Goal: Information Seeking & Learning: Learn about a topic

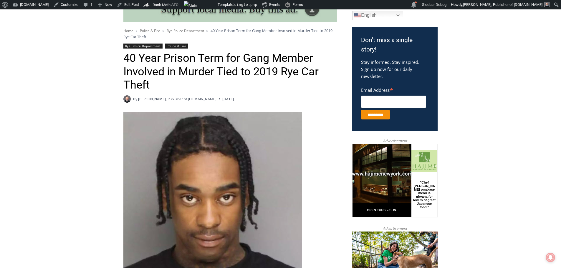
scroll to position [177, 0]
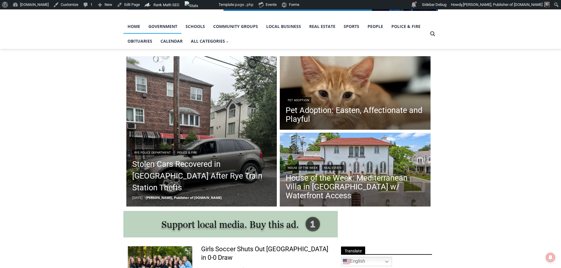
click at [167, 30] on link "Government" at bounding box center [162, 26] width 37 height 15
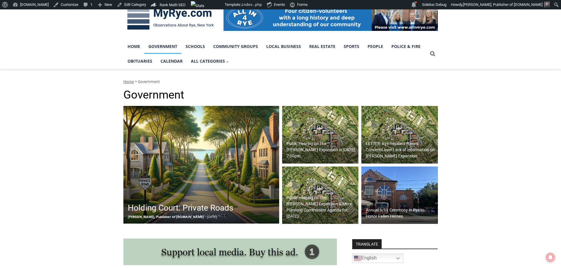
scroll to position [147, 0]
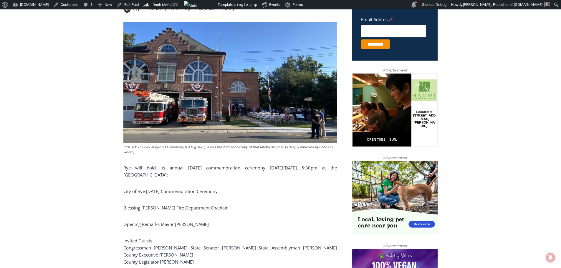
scroll to position [265, 0]
